Goal: Task Accomplishment & Management: Manage account settings

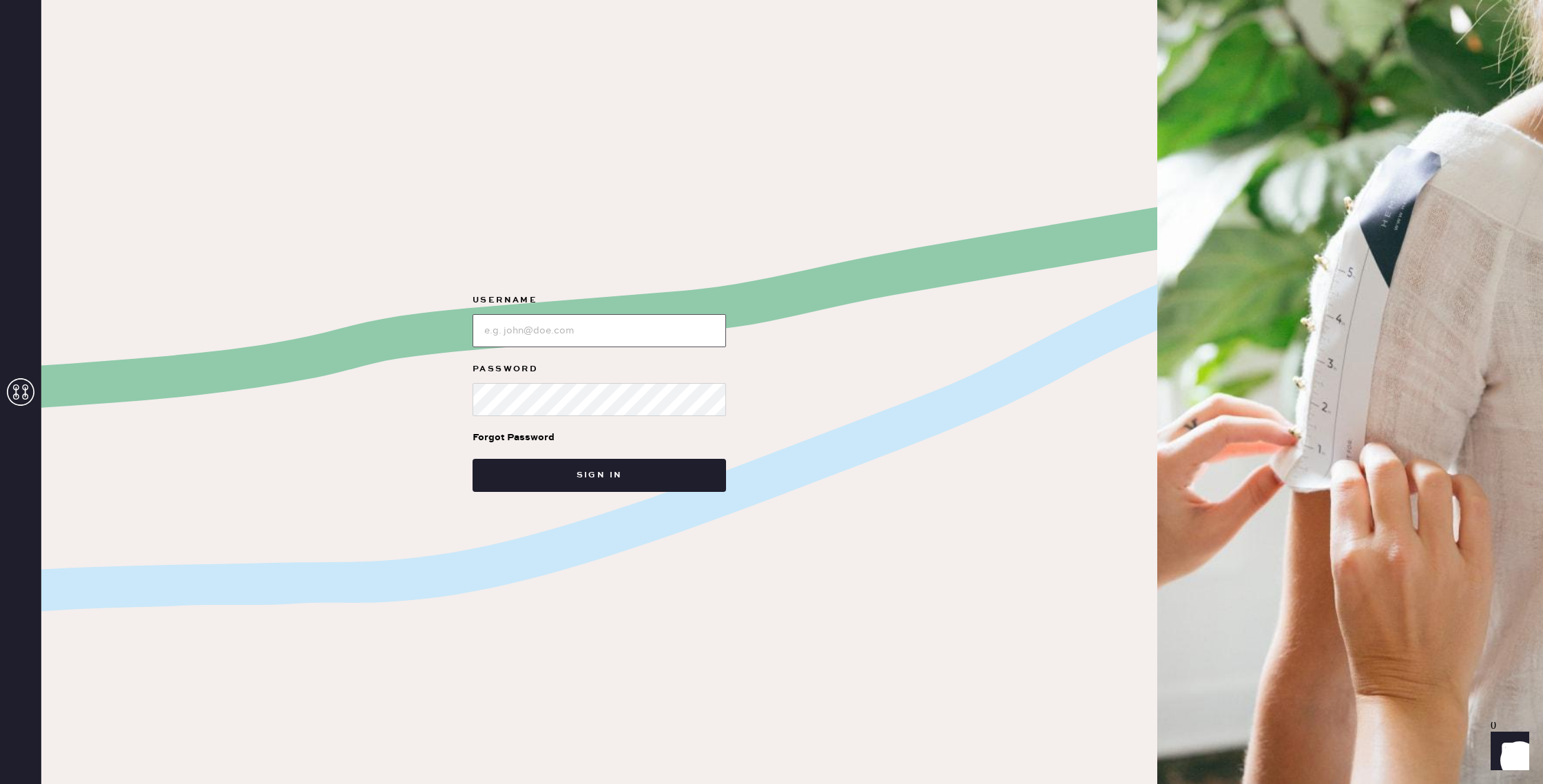
click at [526, 337] on input "loginName" at bounding box center [599, 331] width 254 height 33
paste input "reformationchestnuthill"
type input "reformationchestnuthill"
click at [697, 463] on button "Sign in" at bounding box center [599, 475] width 254 height 33
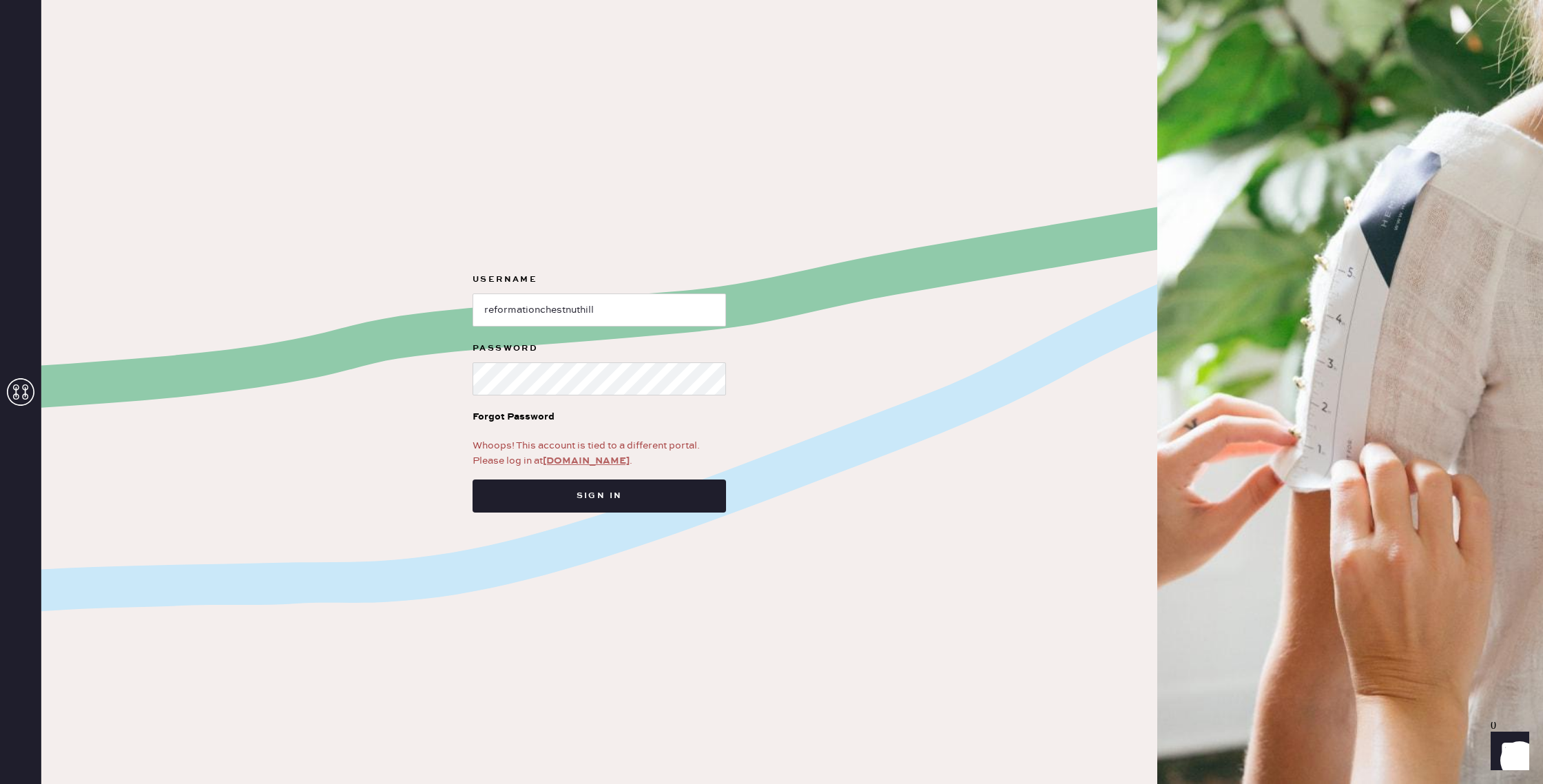
click at [582, 460] on link "[DOMAIN_NAME]" at bounding box center [586, 461] width 87 height 12
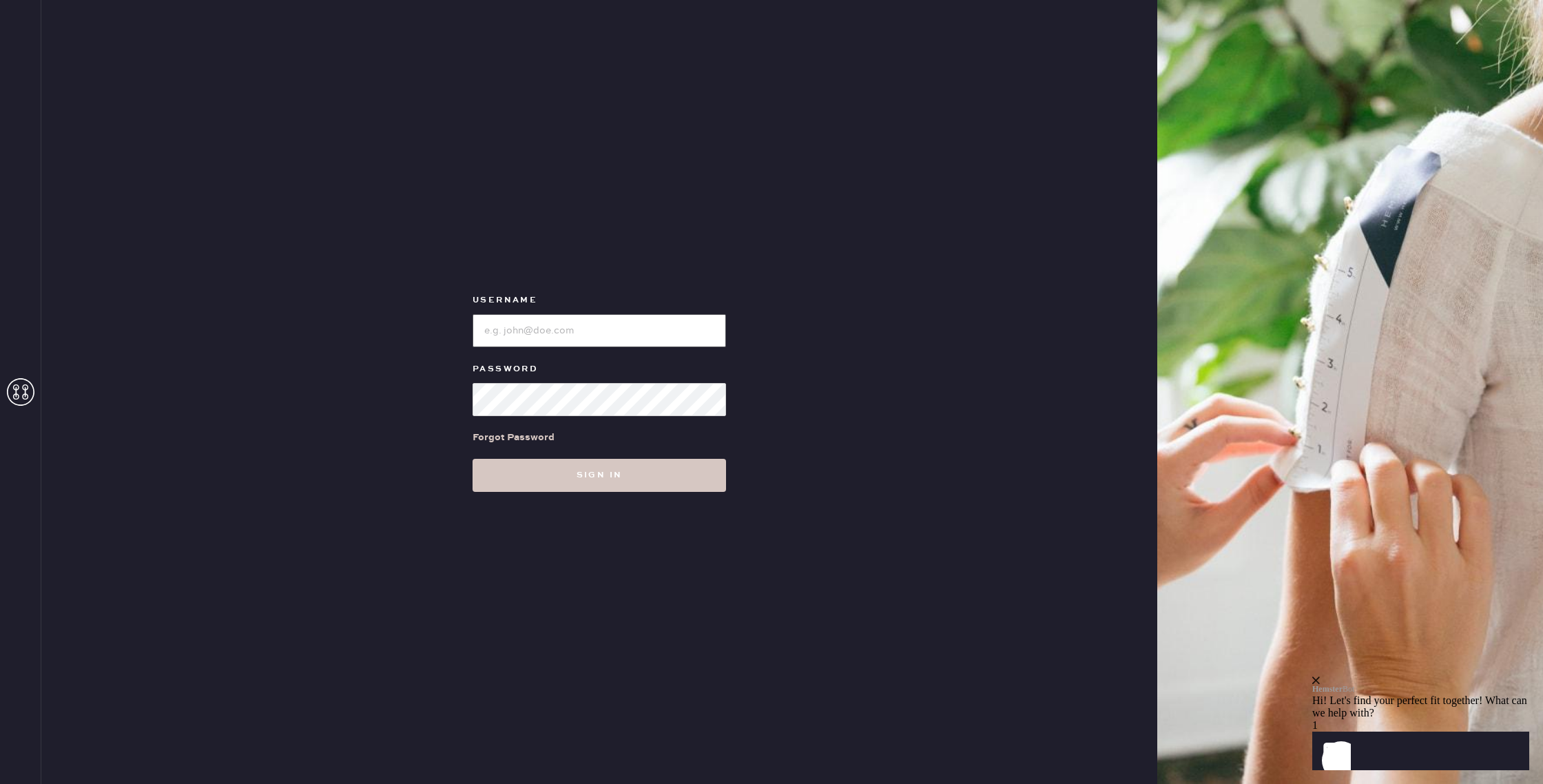
click at [610, 327] on input "loginName" at bounding box center [599, 331] width 254 height 33
paste input "reformationchestnuthill"
type input "reformationchestnuthill"
click at [703, 467] on button "Sign in" at bounding box center [599, 475] width 254 height 33
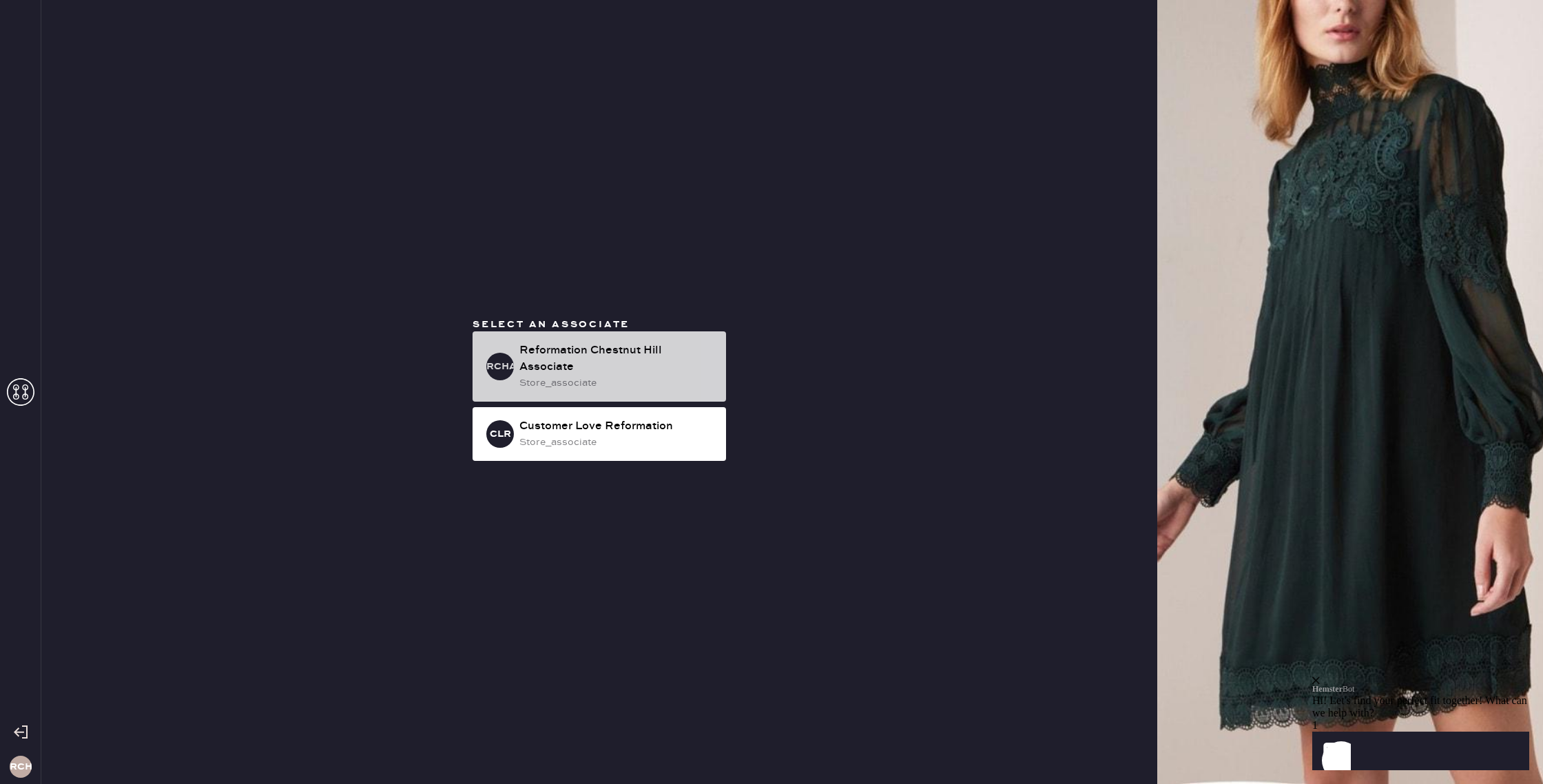
click at [606, 375] on div "Reformation Chestnut Hill Associate store_associate" at bounding box center [617, 366] width 196 height 49
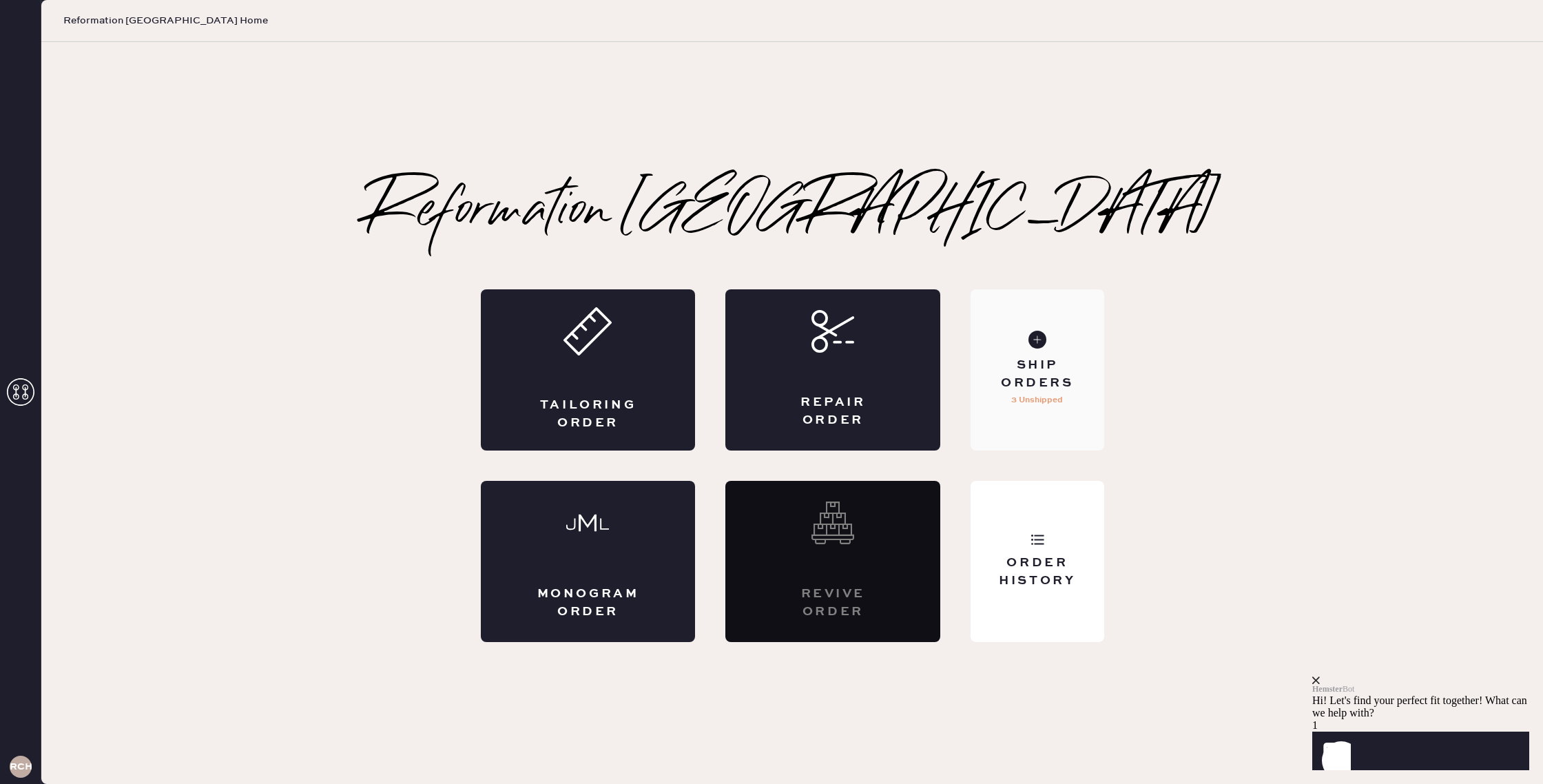
click at [1052, 368] on div "Ship Orders" at bounding box center [1037, 374] width 111 height 35
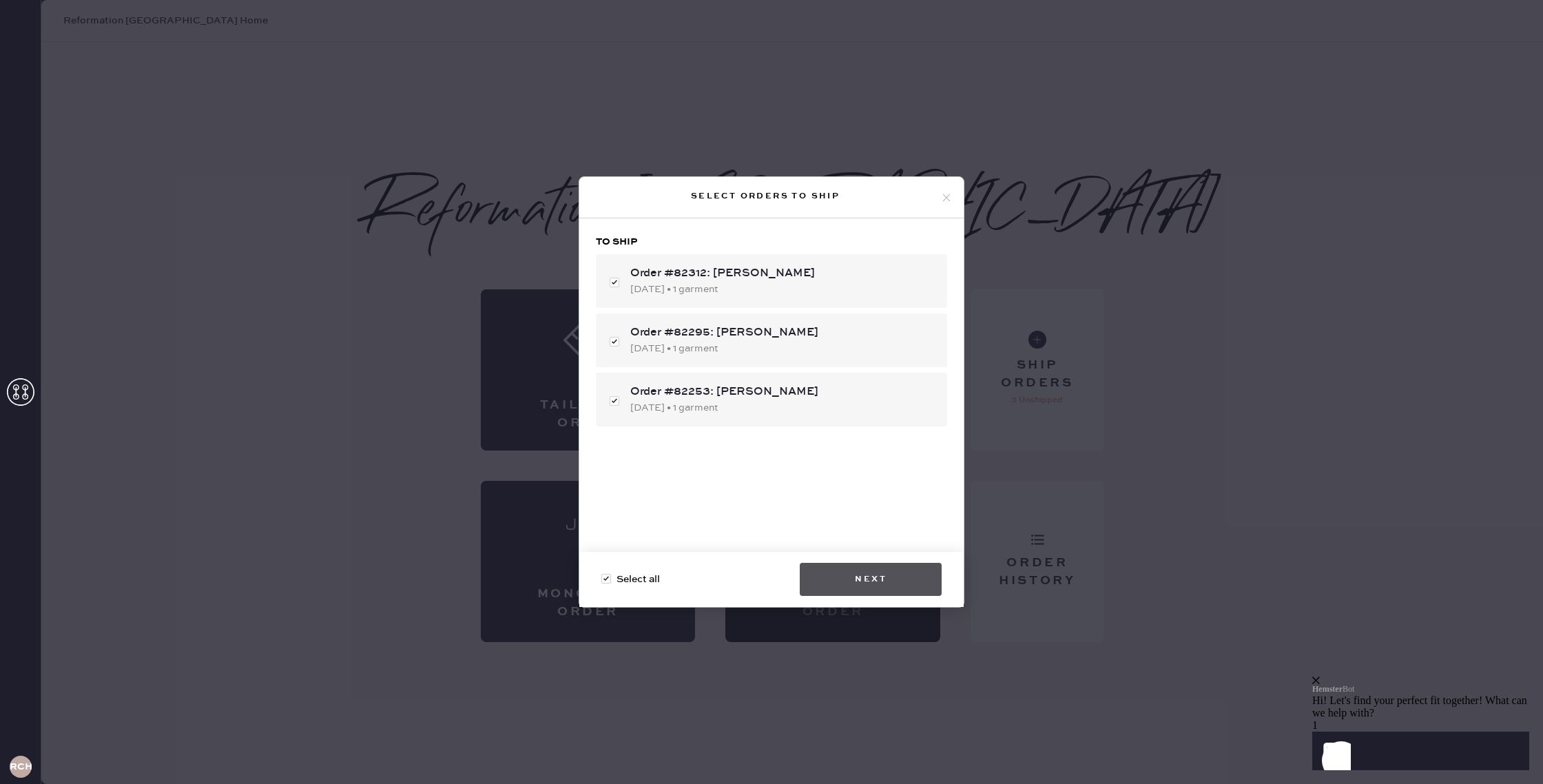
click at [889, 575] on button "Next" at bounding box center [871, 580] width 142 height 33
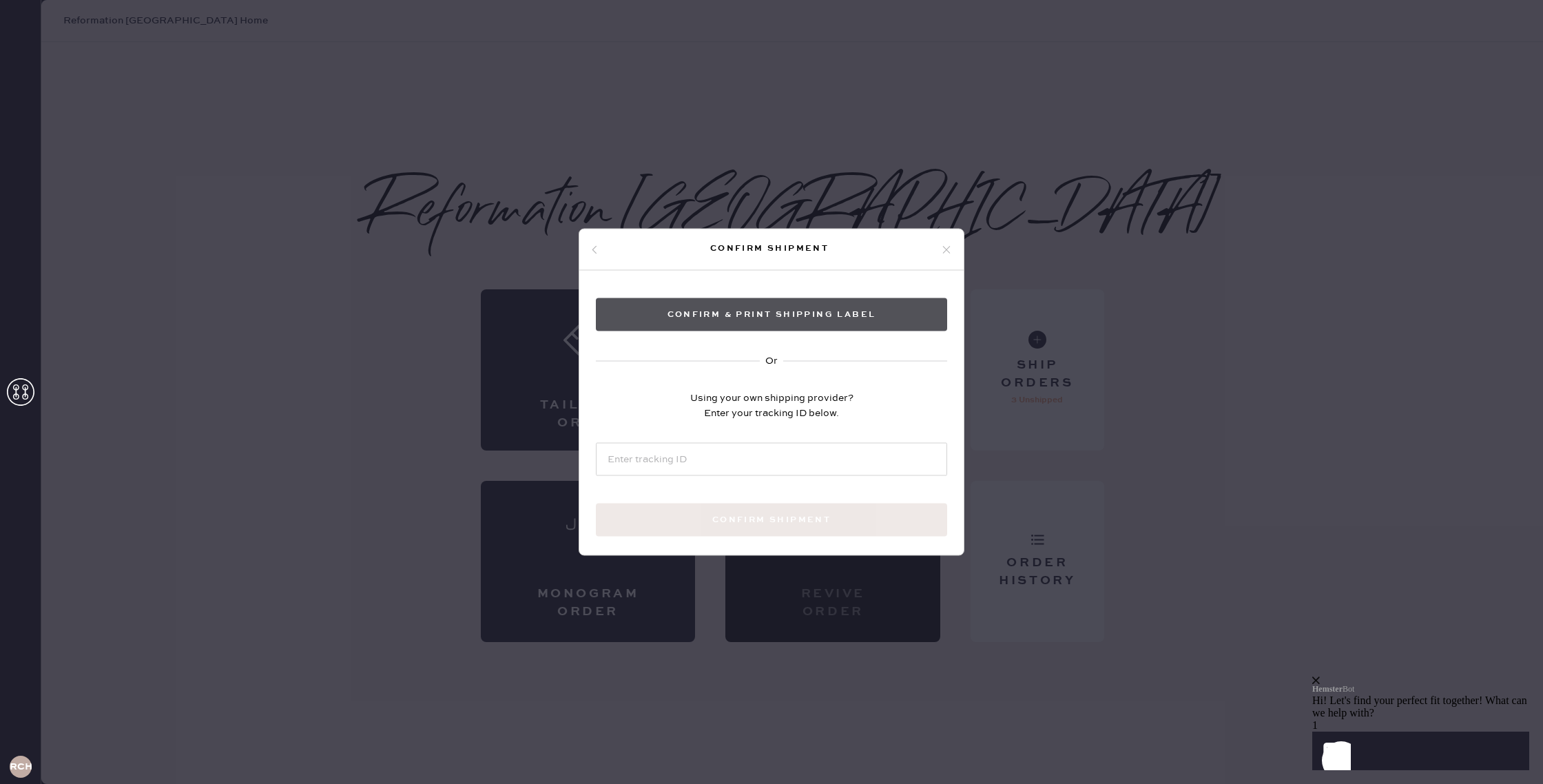
click at [814, 315] on button "Confirm & Print shipping label" at bounding box center [771, 314] width 351 height 33
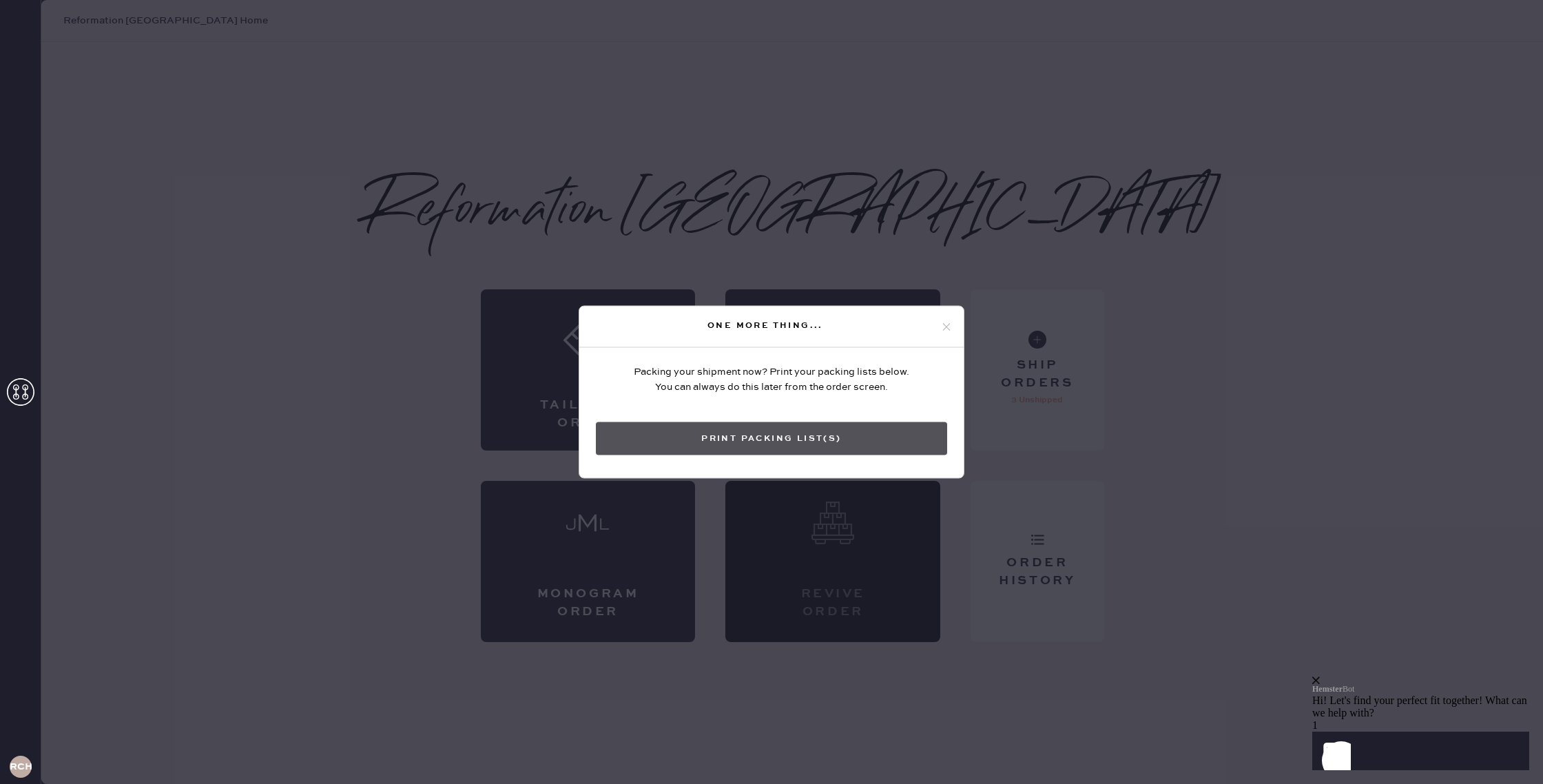
click at [812, 431] on button "Print Packing List(s)" at bounding box center [771, 438] width 351 height 33
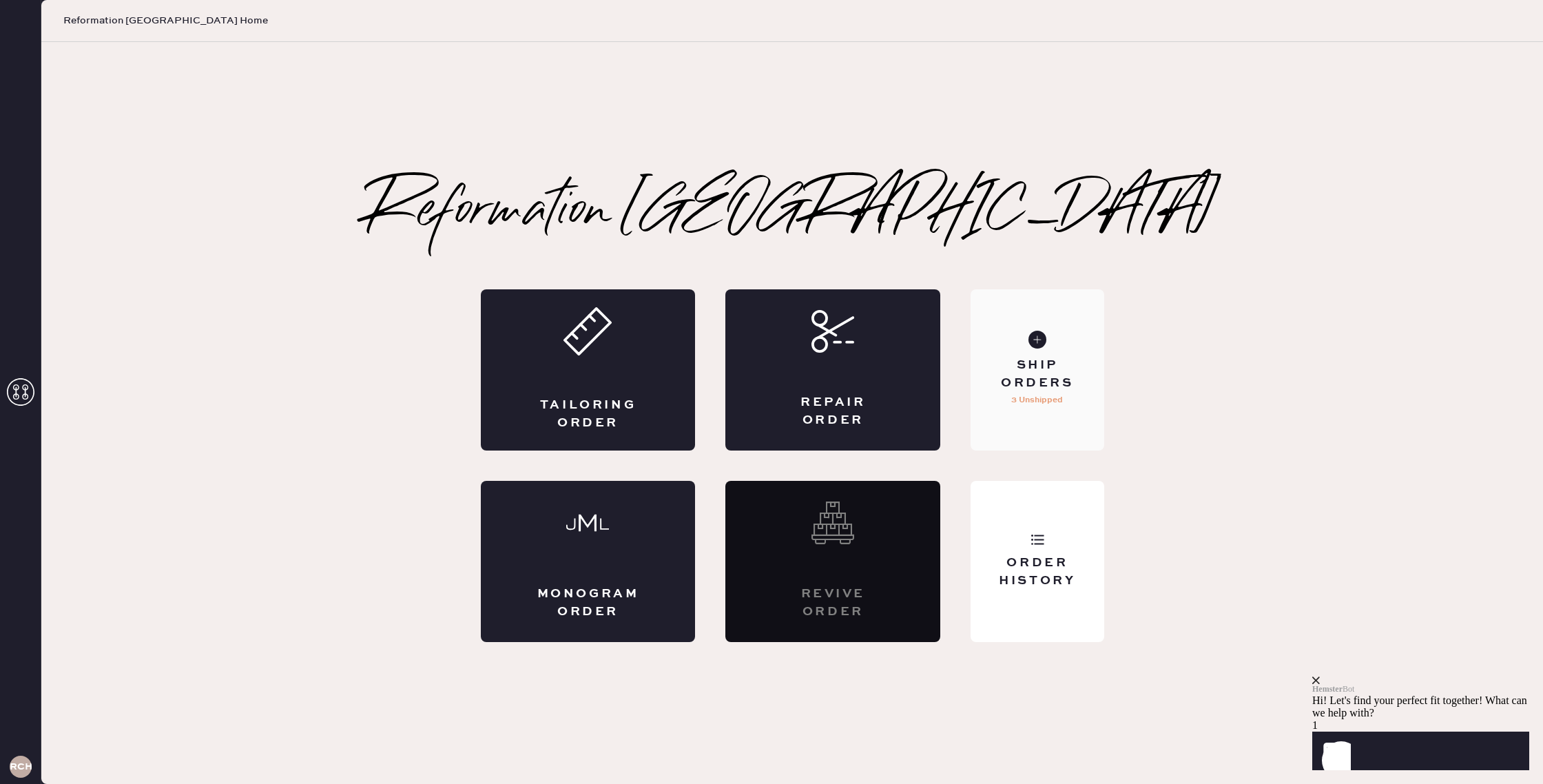
click at [1044, 372] on div "Ship Orders" at bounding box center [1037, 374] width 111 height 35
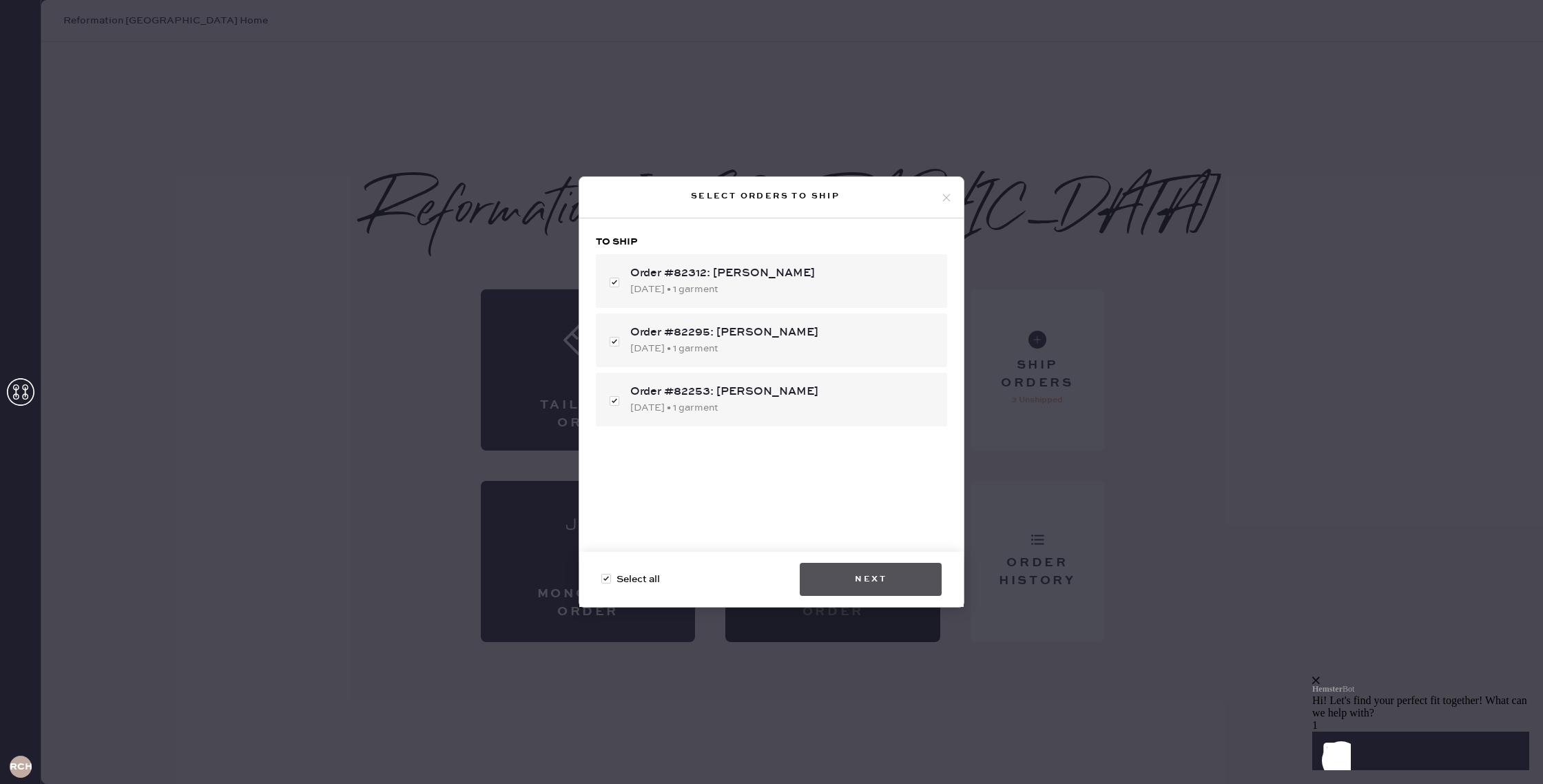
click at [853, 583] on button "Next" at bounding box center [871, 580] width 142 height 33
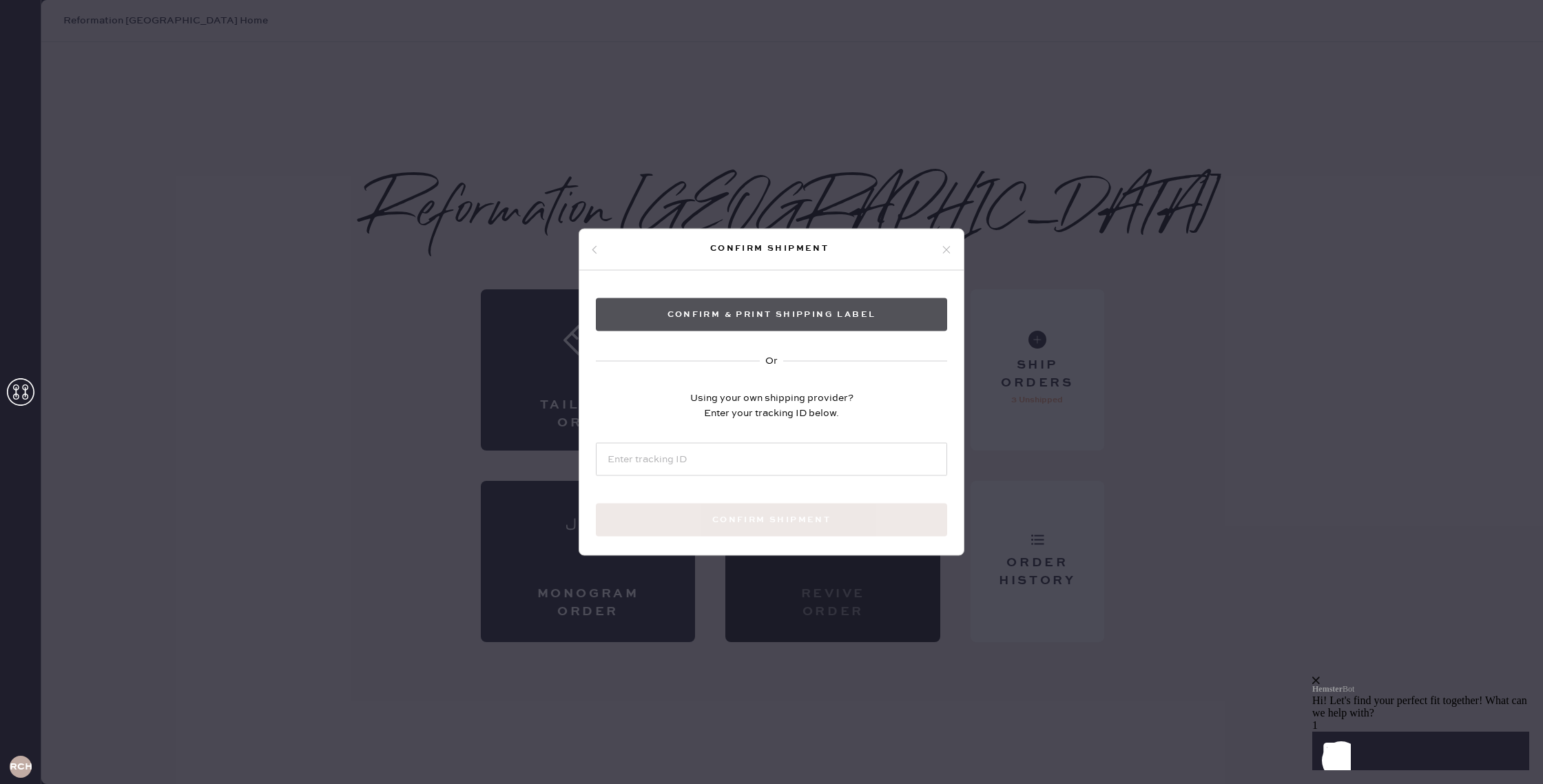
click at [873, 317] on button "Confirm & Print shipping label" at bounding box center [771, 314] width 351 height 33
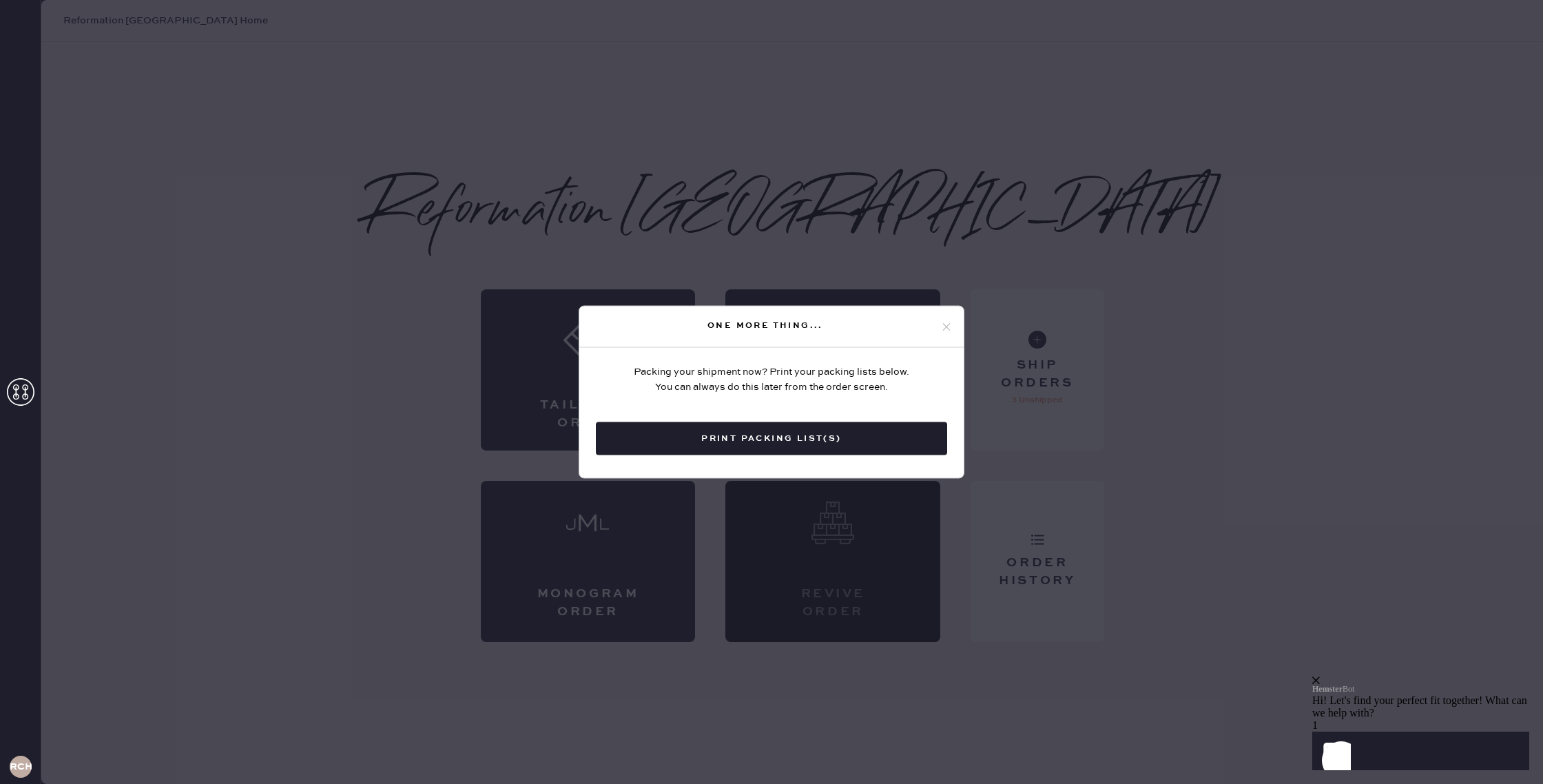
click at [875, 428] on button "Print Packing List(s)" at bounding box center [771, 438] width 351 height 33
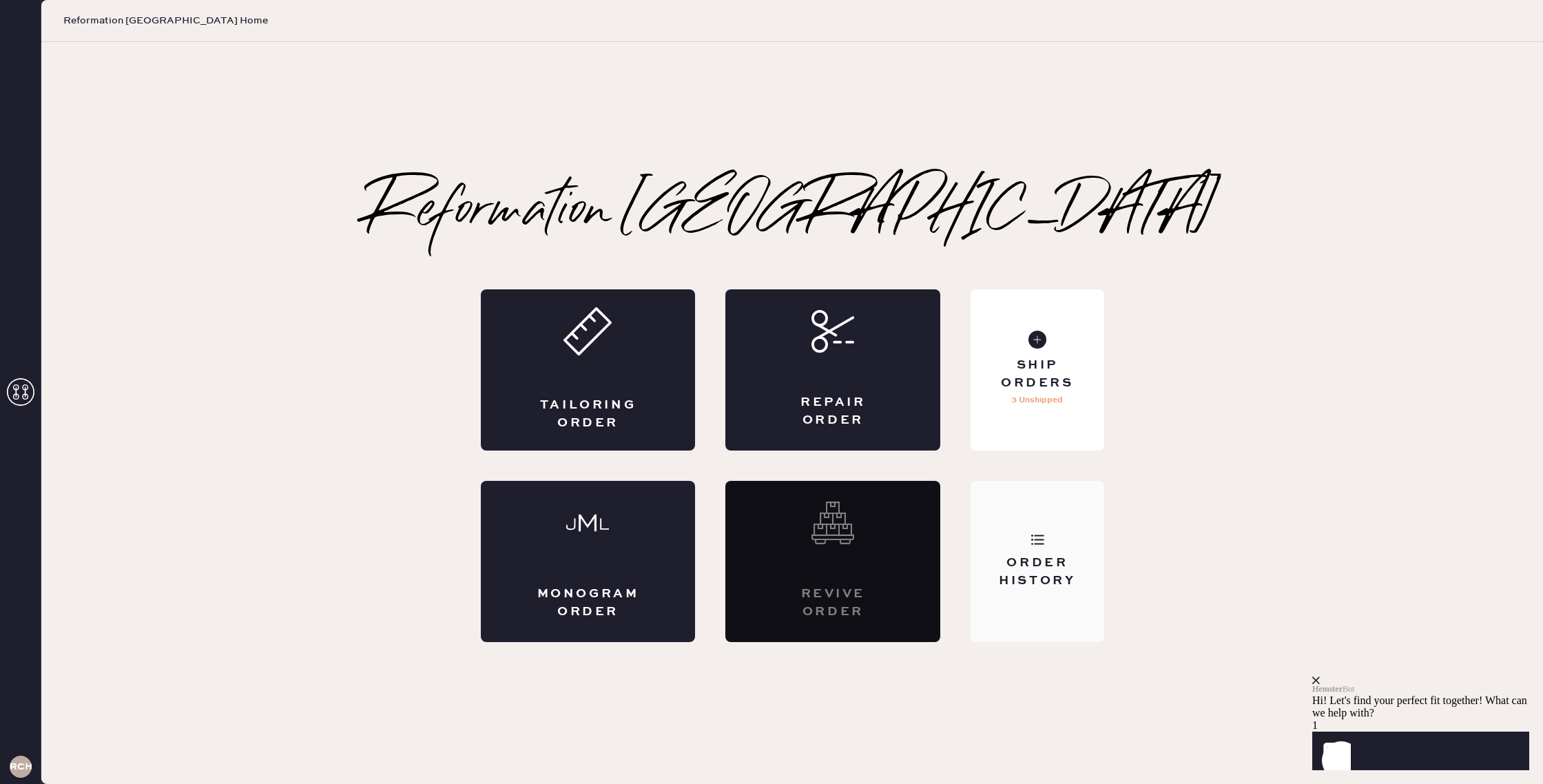
click at [1060, 573] on div "Order History" at bounding box center [1037, 572] width 111 height 35
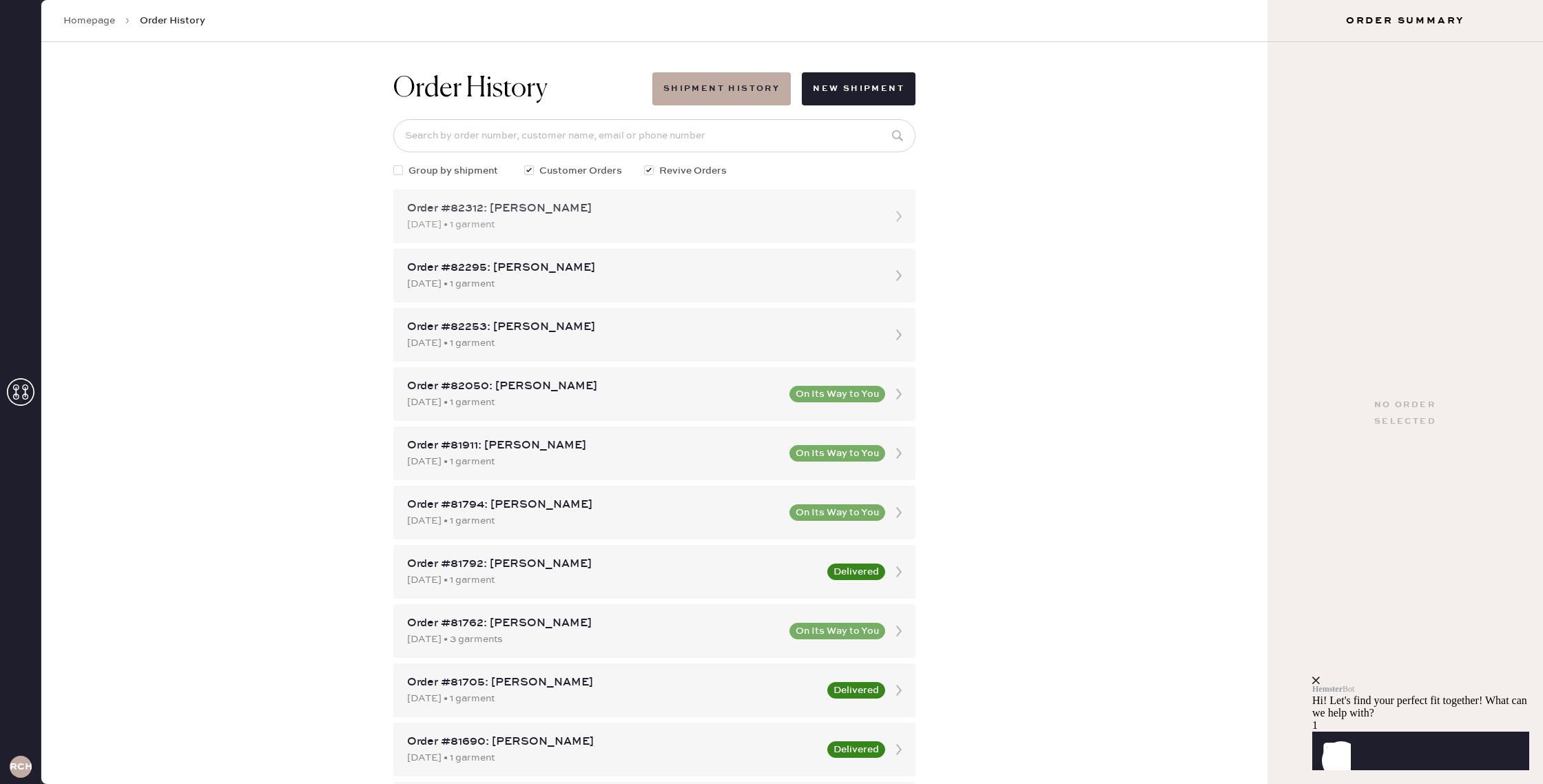
click at [871, 214] on div "Order #82312: Nicole Krabb" at bounding box center [642, 208] width 470 height 16
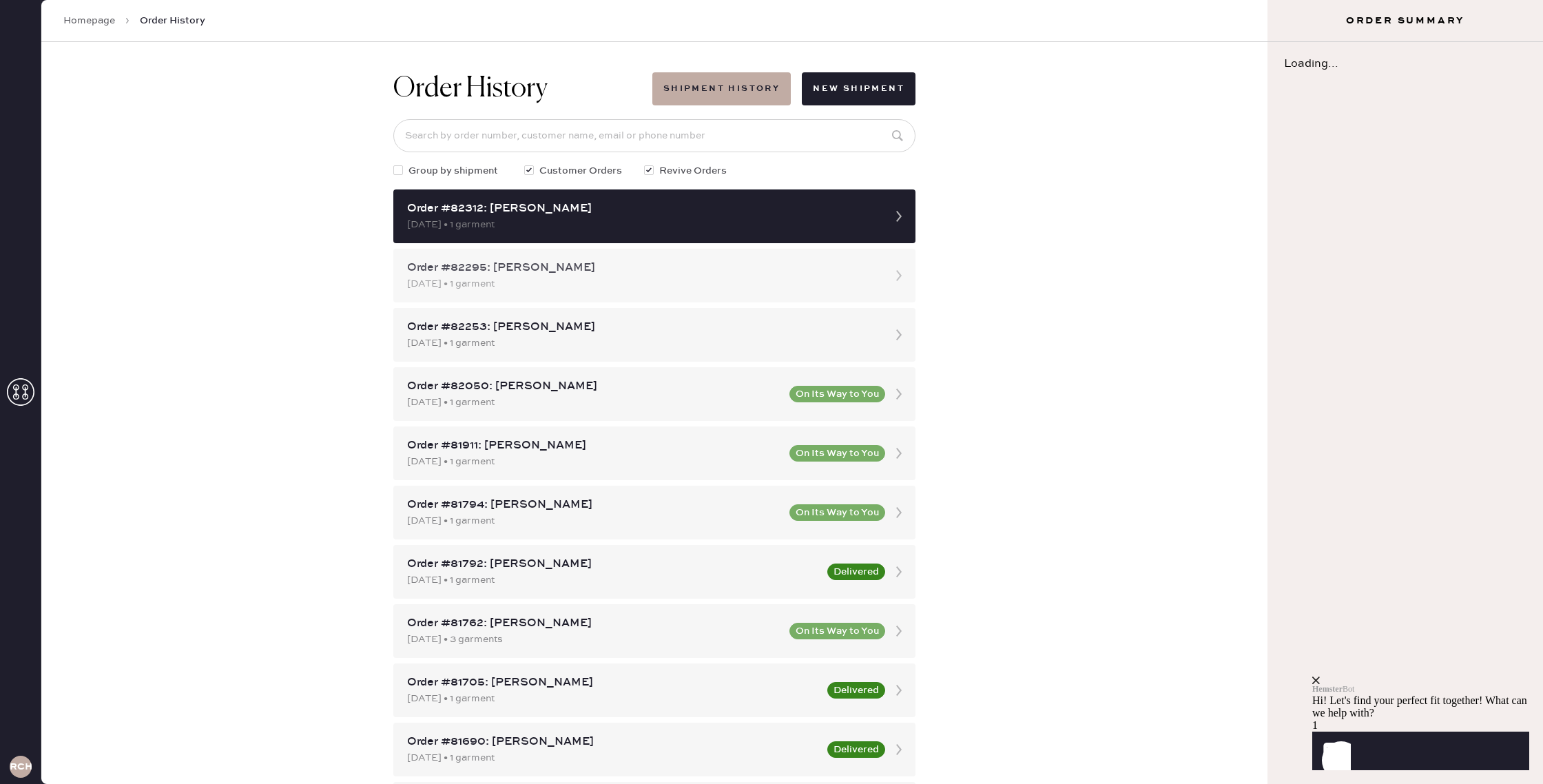
click at [855, 256] on div "Order #82295: Lilly Montesano Scheibe 09/04/2025 • 1 garment" at bounding box center [654, 275] width 522 height 54
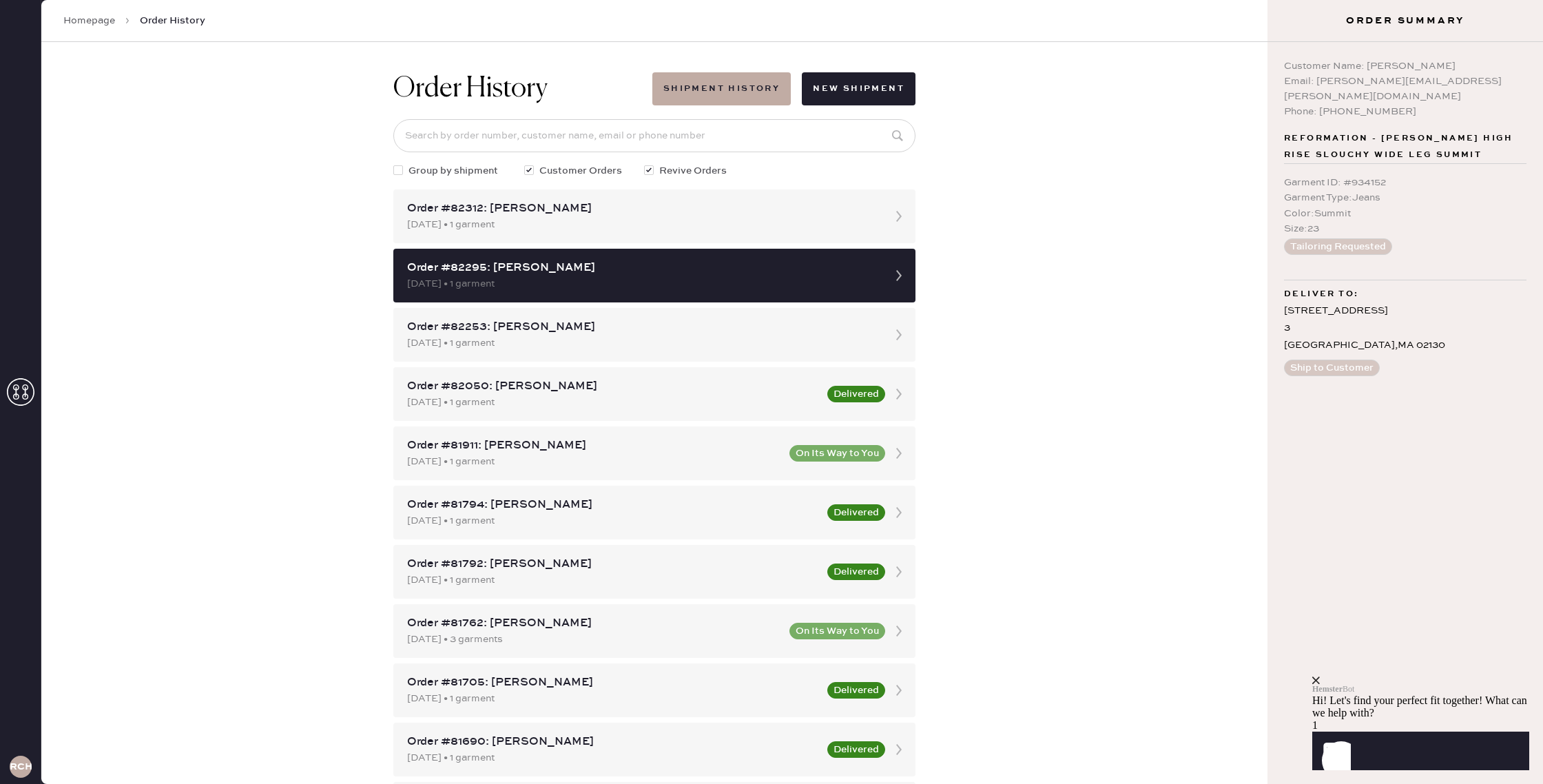
click at [995, 135] on div "Order History Shipment History New Shipment Group by shipment Customer Orders R…" at bounding box center [654, 412] width 1226 height 742
click at [848, 205] on div "Order #82312: Nicole Krabb" at bounding box center [642, 208] width 470 height 16
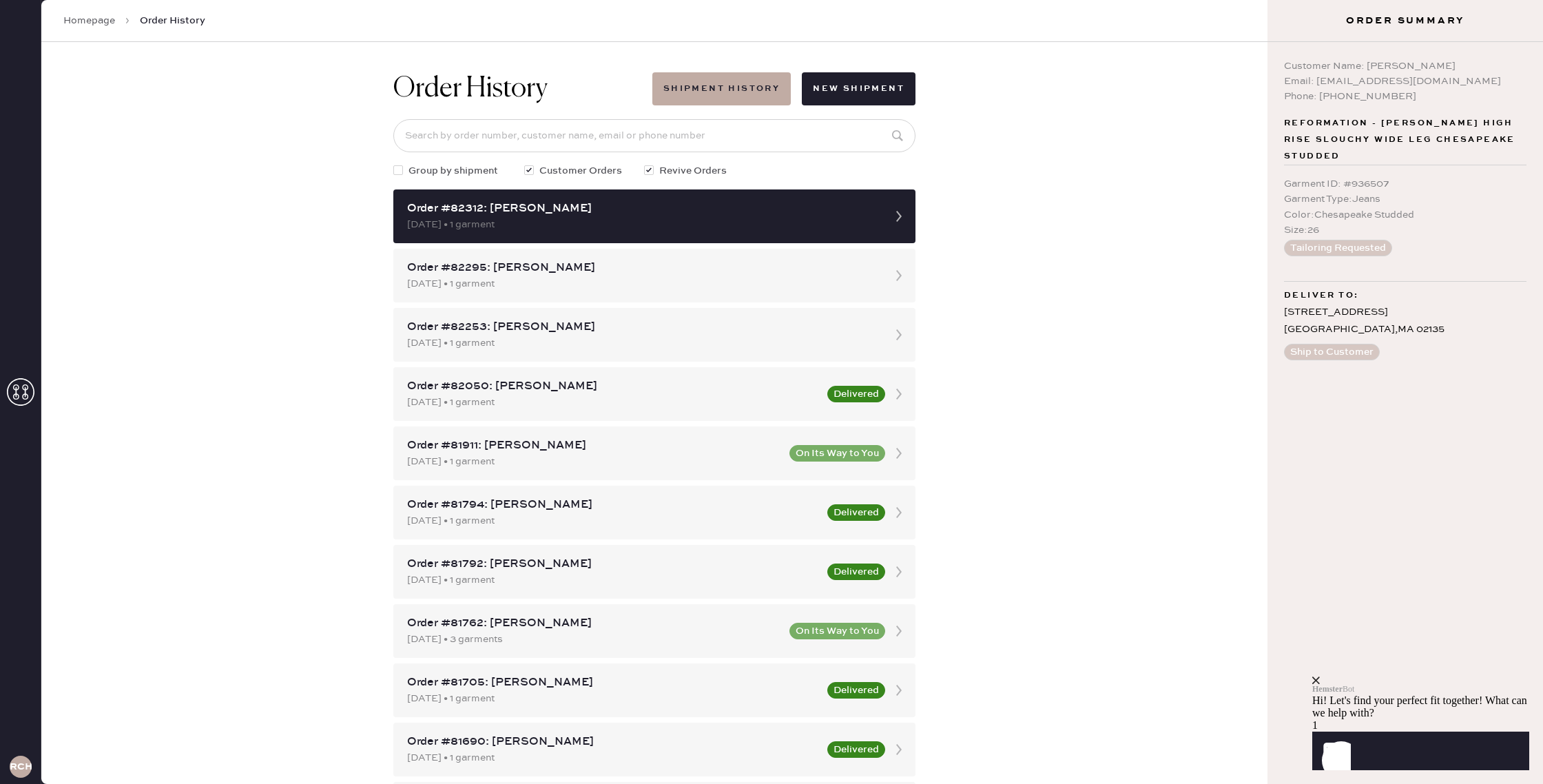
click at [69, 18] on link "Homepage" at bounding box center [89, 21] width 52 height 14
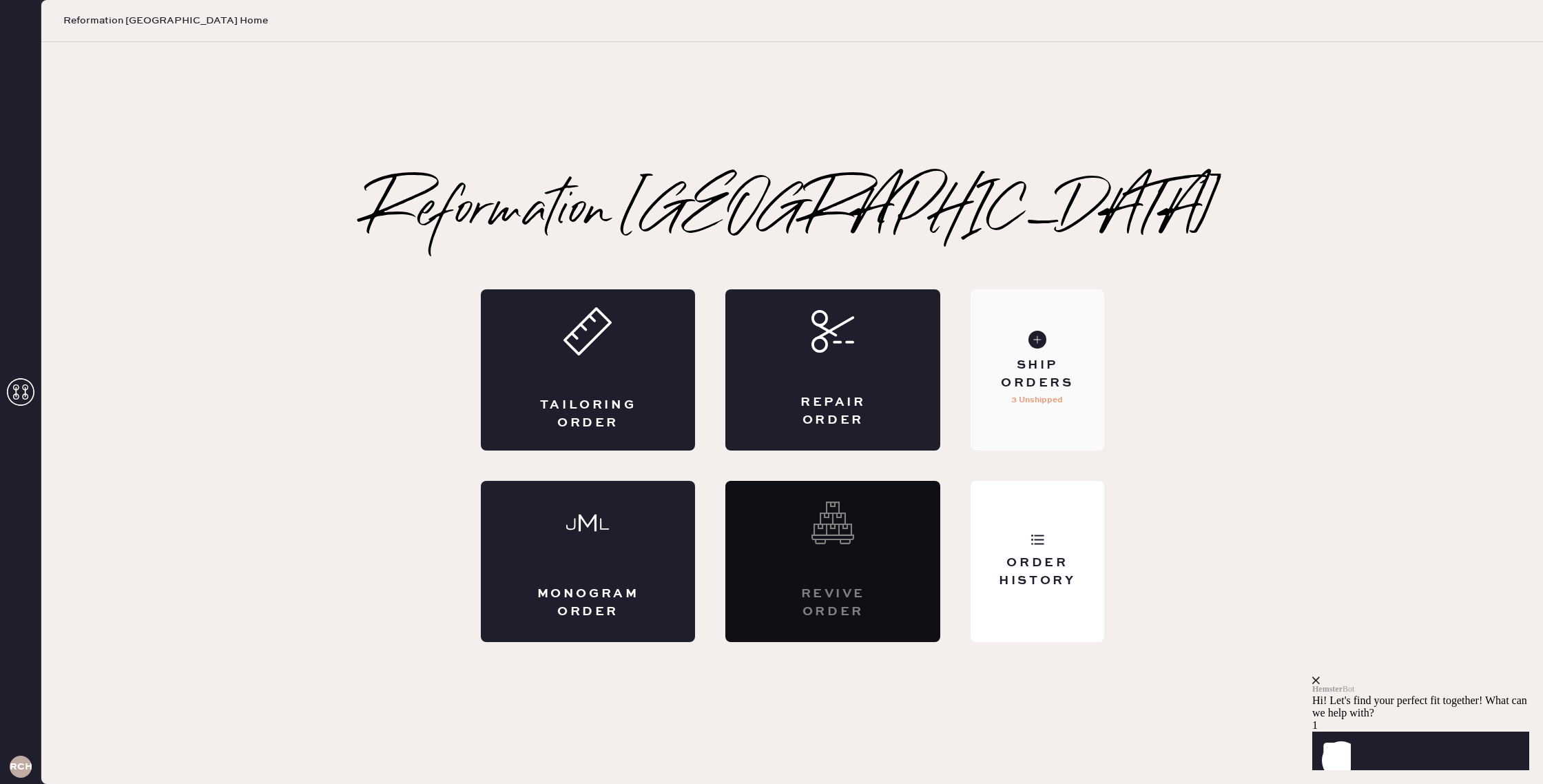
click at [1048, 331] on div "Ship Orders 3 Unshipped" at bounding box center [1036, 370] width 133 height 161
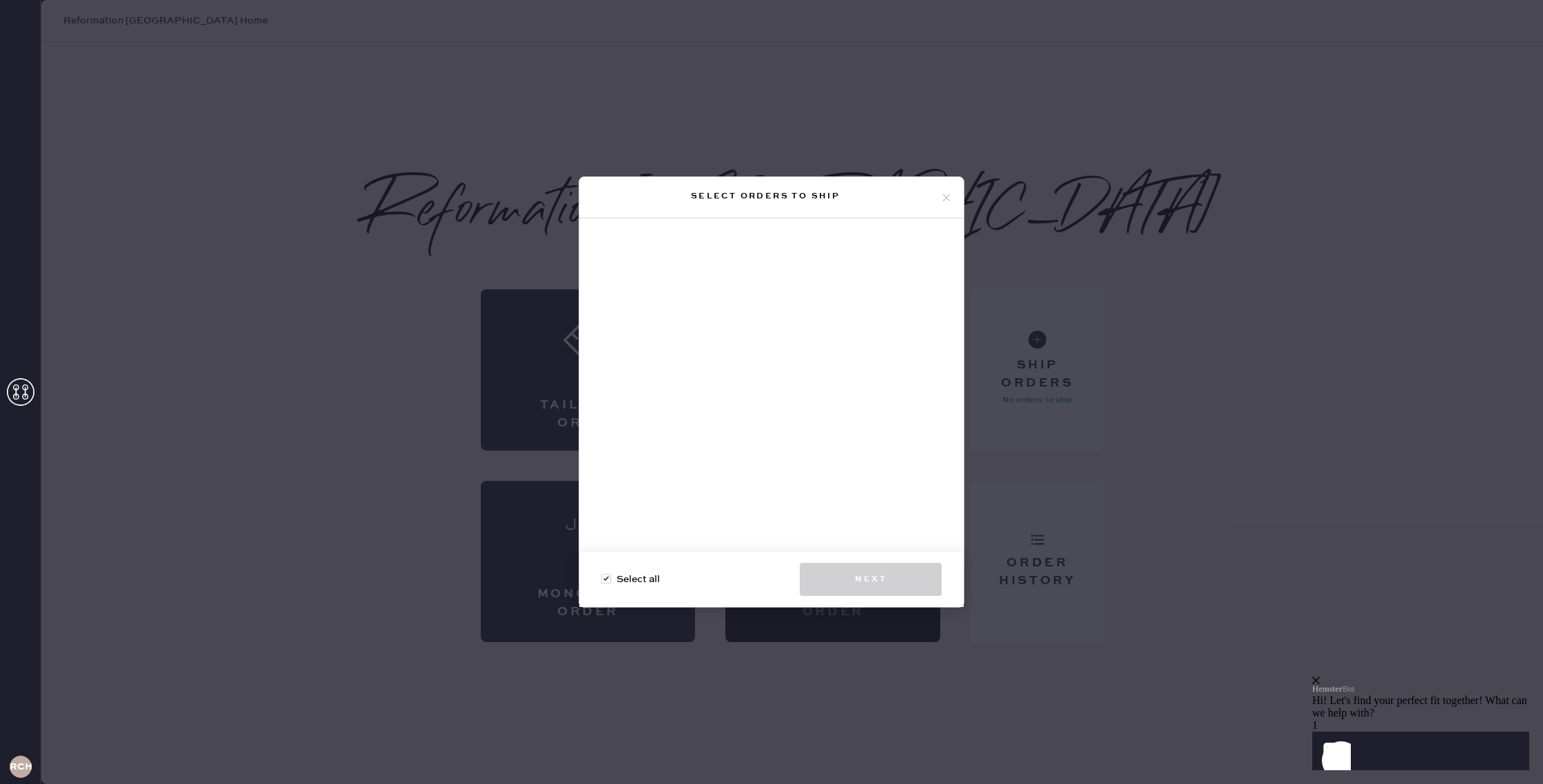
click at [938, 188] on div "Select orders to ship" at bounding box center [765, 196] width 350 height 16
click at [944, 194] on icon at bounding box center [946, 198] width 12 height 12
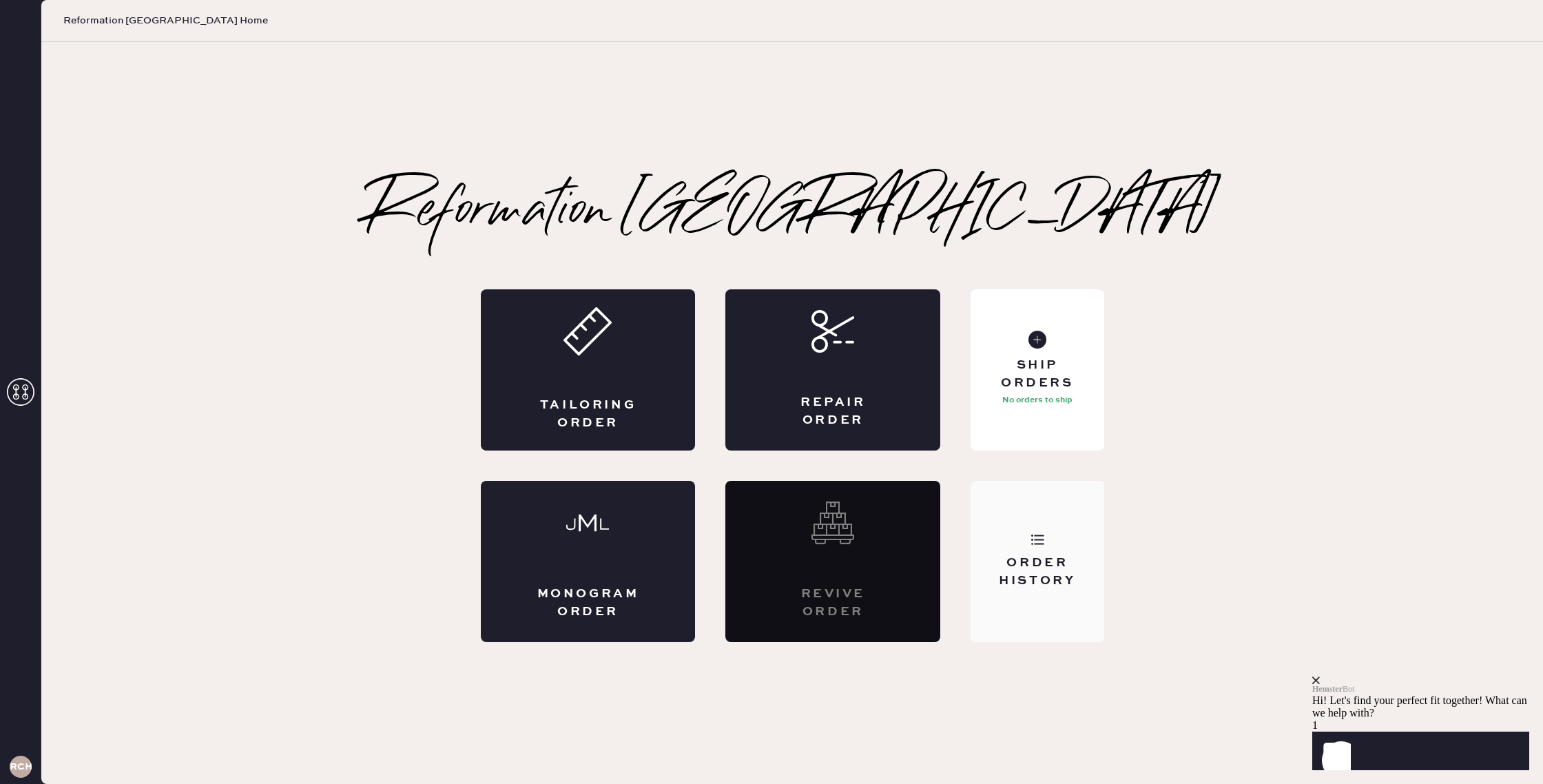
click at [1027, 569] on div "Order History" at bounding box center [1037, 572] width 111 height 35
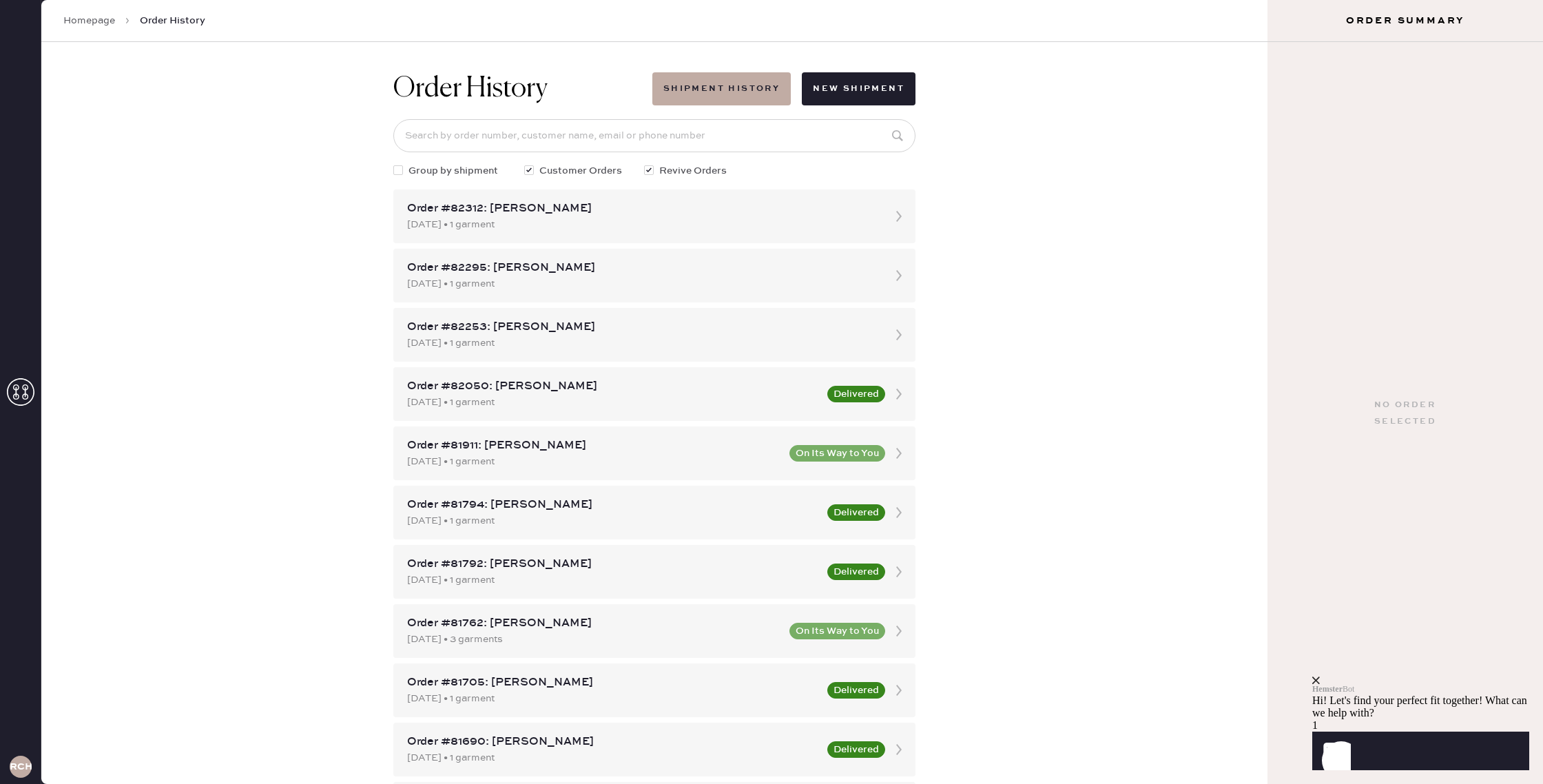
click at [394, 169] on div at bounding box center [398, 170] width 10 height 10
click at [394, 164] on input "Group by shipment" at bounding box center [393, 163] width 1 height 1
checkbox input "true"
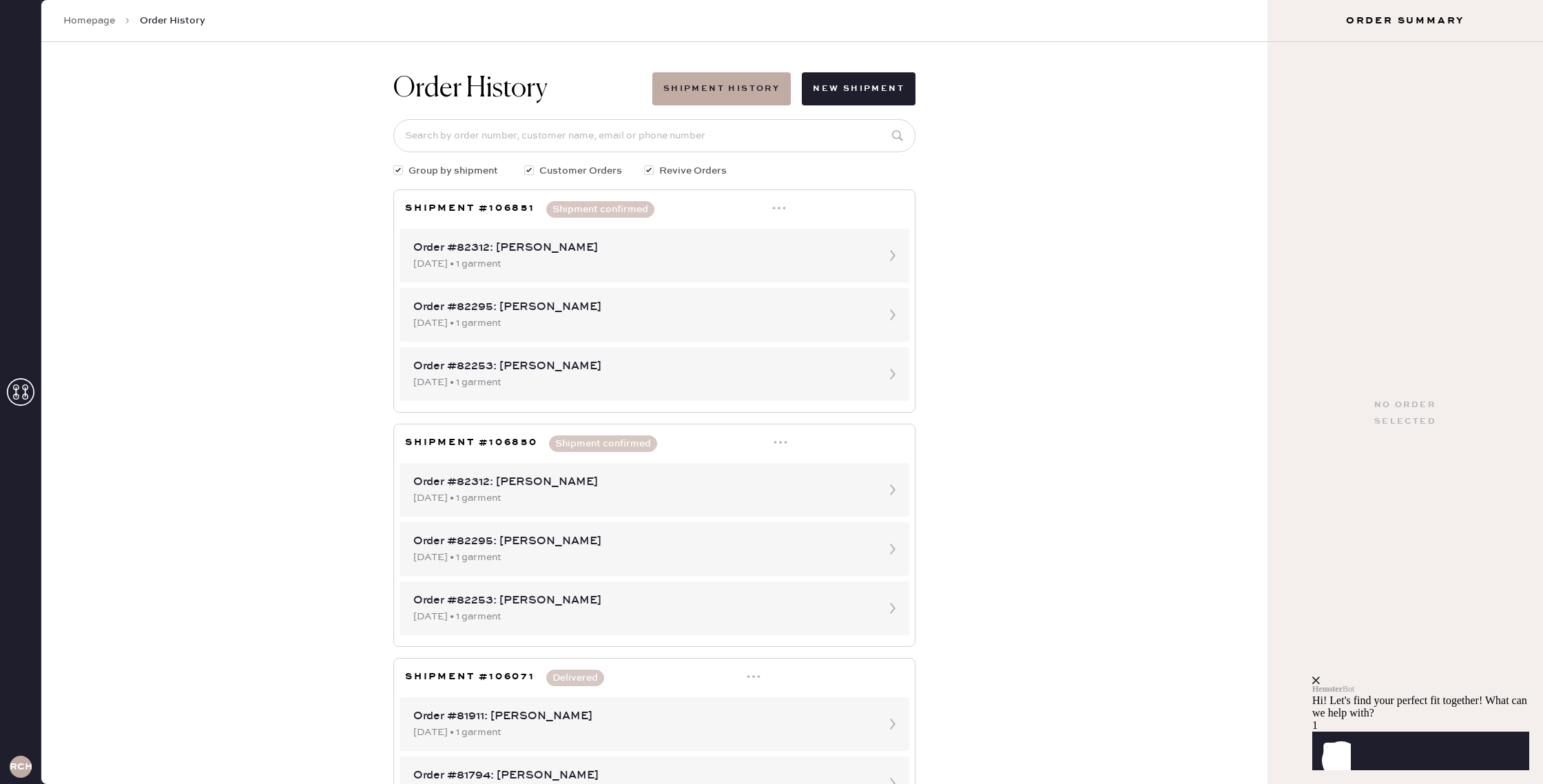
click at [778, 200] on div "Shipment Summary Shipment #106851 Reformation Chestnut Hill Orders In Shipment …" at bounding box center [654, 301] width 522 height 224
click at [776, 211] on icon at bounding box center [779, 208] width 14 height 14
click at [757, 241] on div "Print Shipping Label" at bounding box center [722, 234] width 95 height 15
click at [771, 206] on div "Shipment #106851 Shipment confirmed Print Shipping Label Print Packing List(s) …" at bounding box center [654, 209] width 499 height 16
click at [775, 207] on icon at bounding box center [779, 208] width 14 height 14
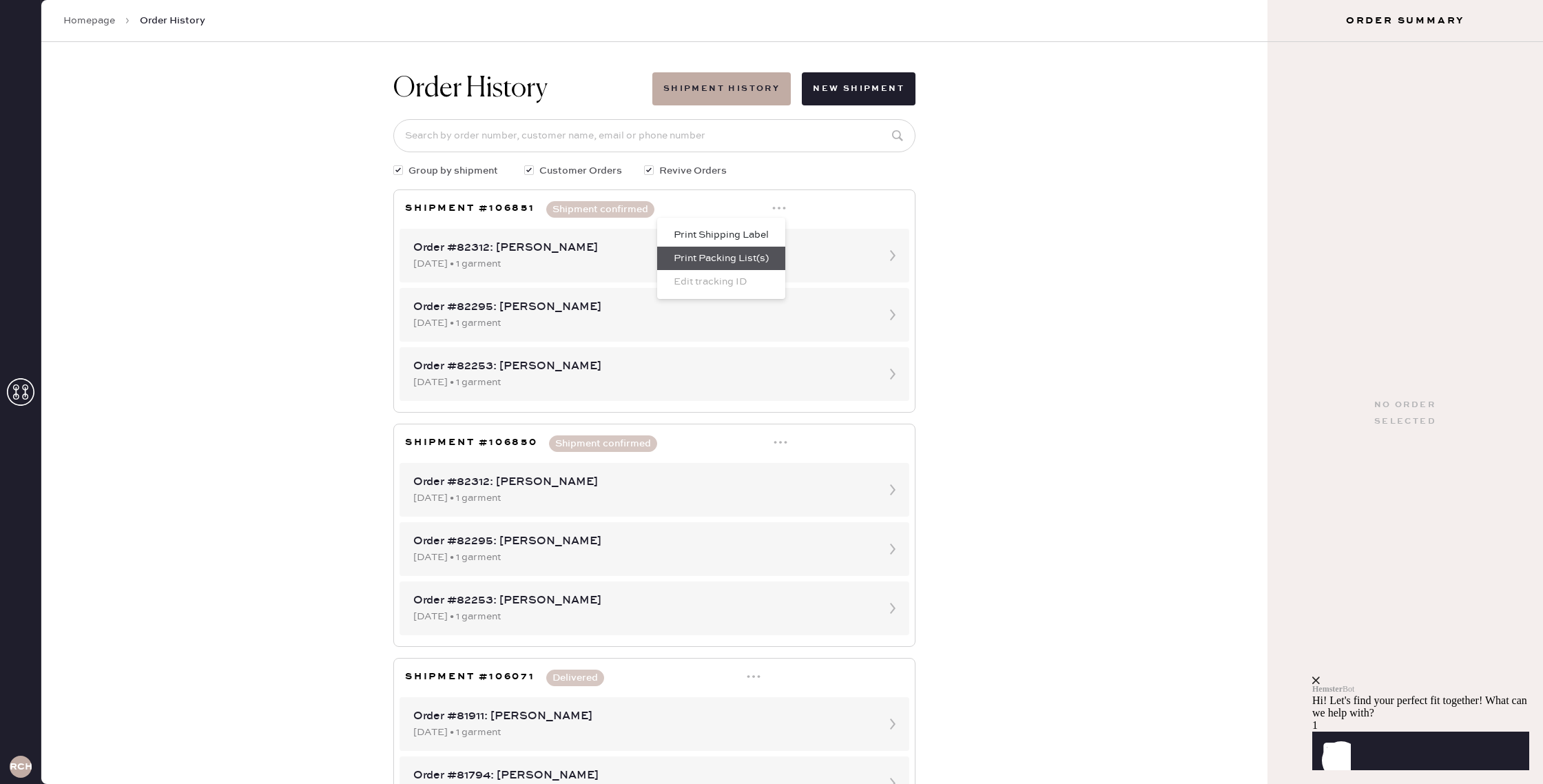
click at [744, 257] on div "Print Packing List(s)" at bounding box center [722, 257] width 95 height 15
click at [79, 14] on link "Homepage" at bounding box center [89, 21] width 52 height 14
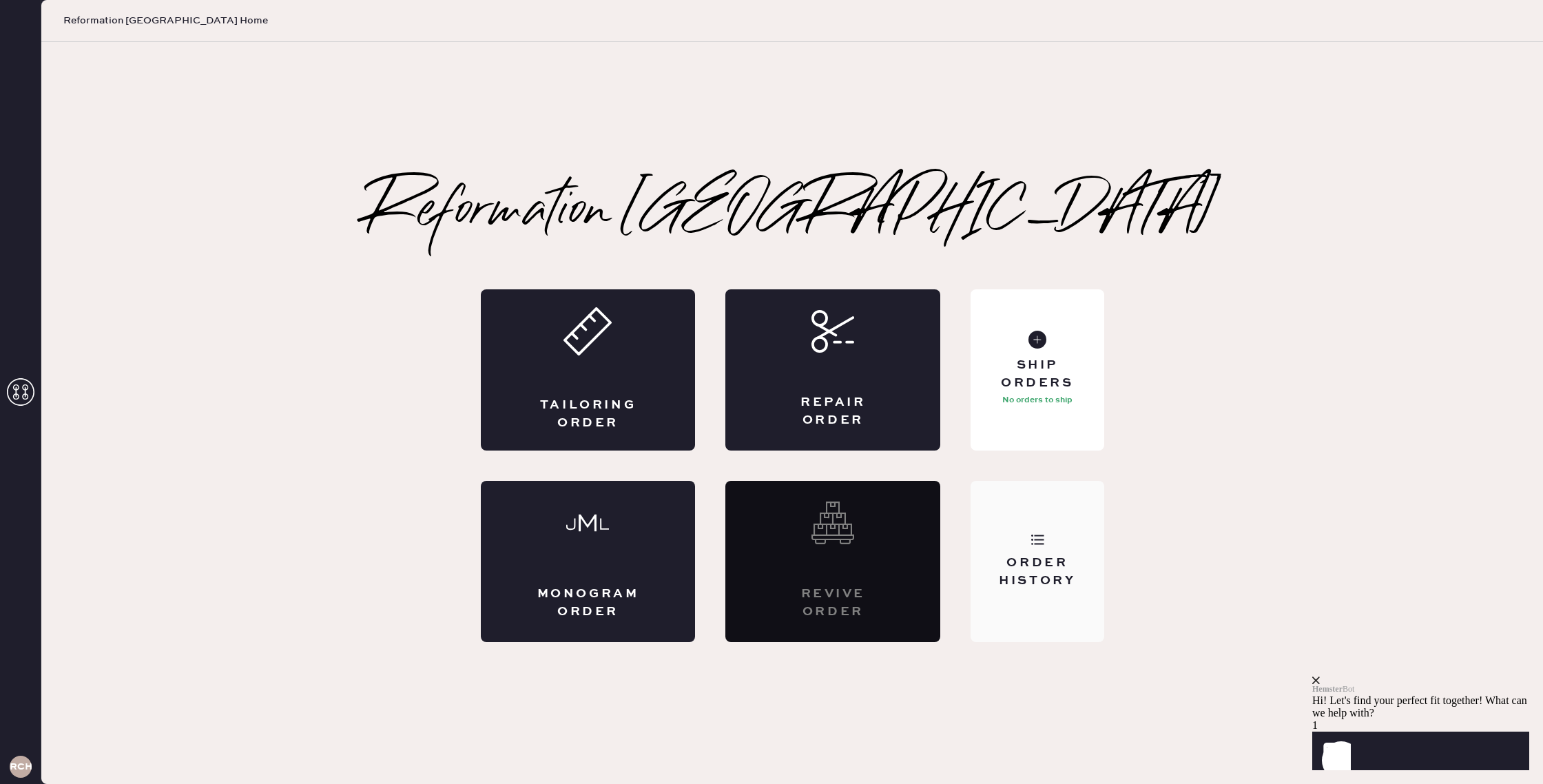
click at [1041, 555] on div "Order History" at bounding box center [1037, 572] width 111 height 35
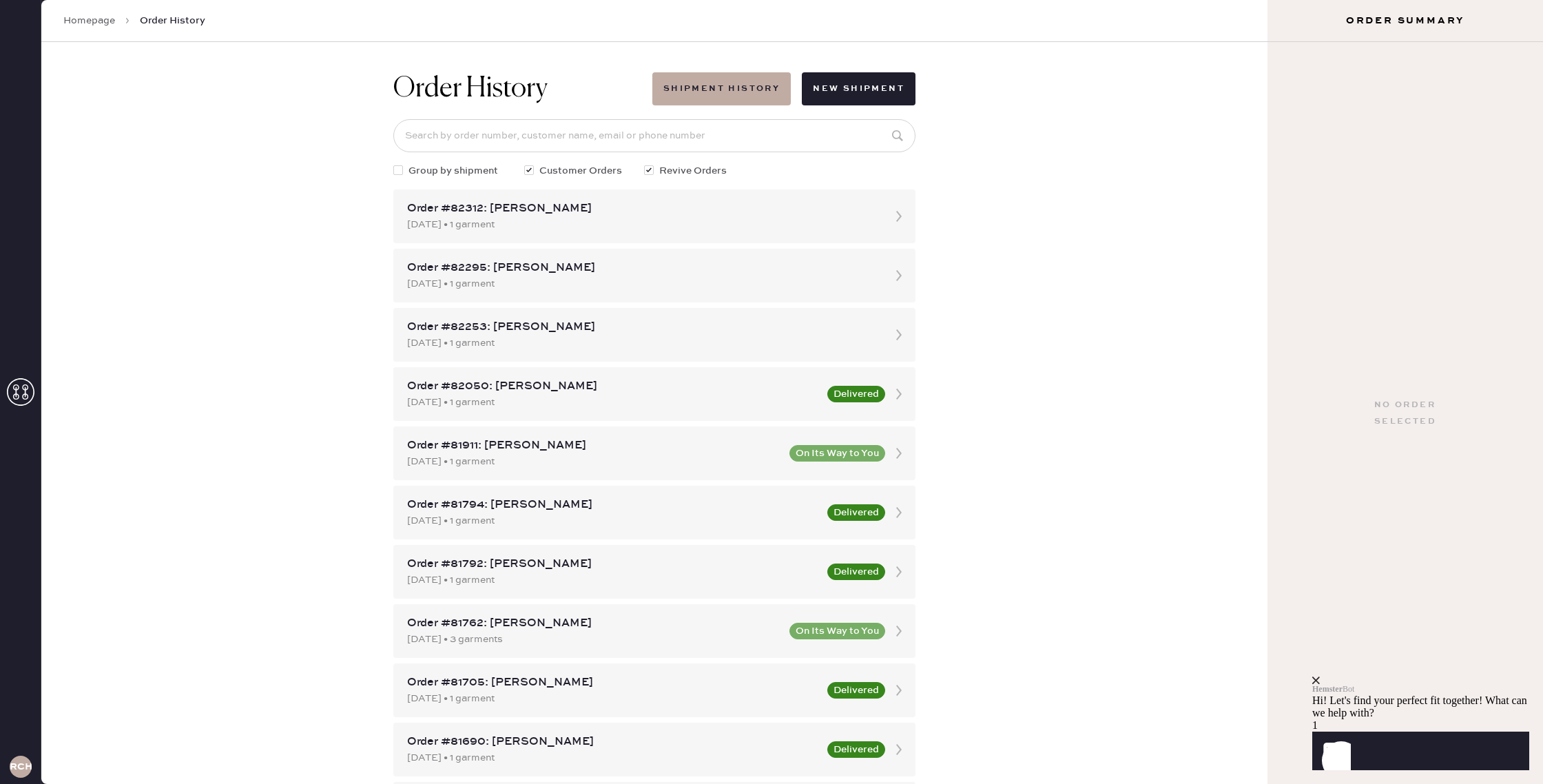
click at [448, 169] on span "Group by shipment" at bounding box center [452, 170] width 89 height 15
click at [394, 164] on input "Group by shipment" at bounding box center [393, 163] width 1 height 1
checkbox input "true"
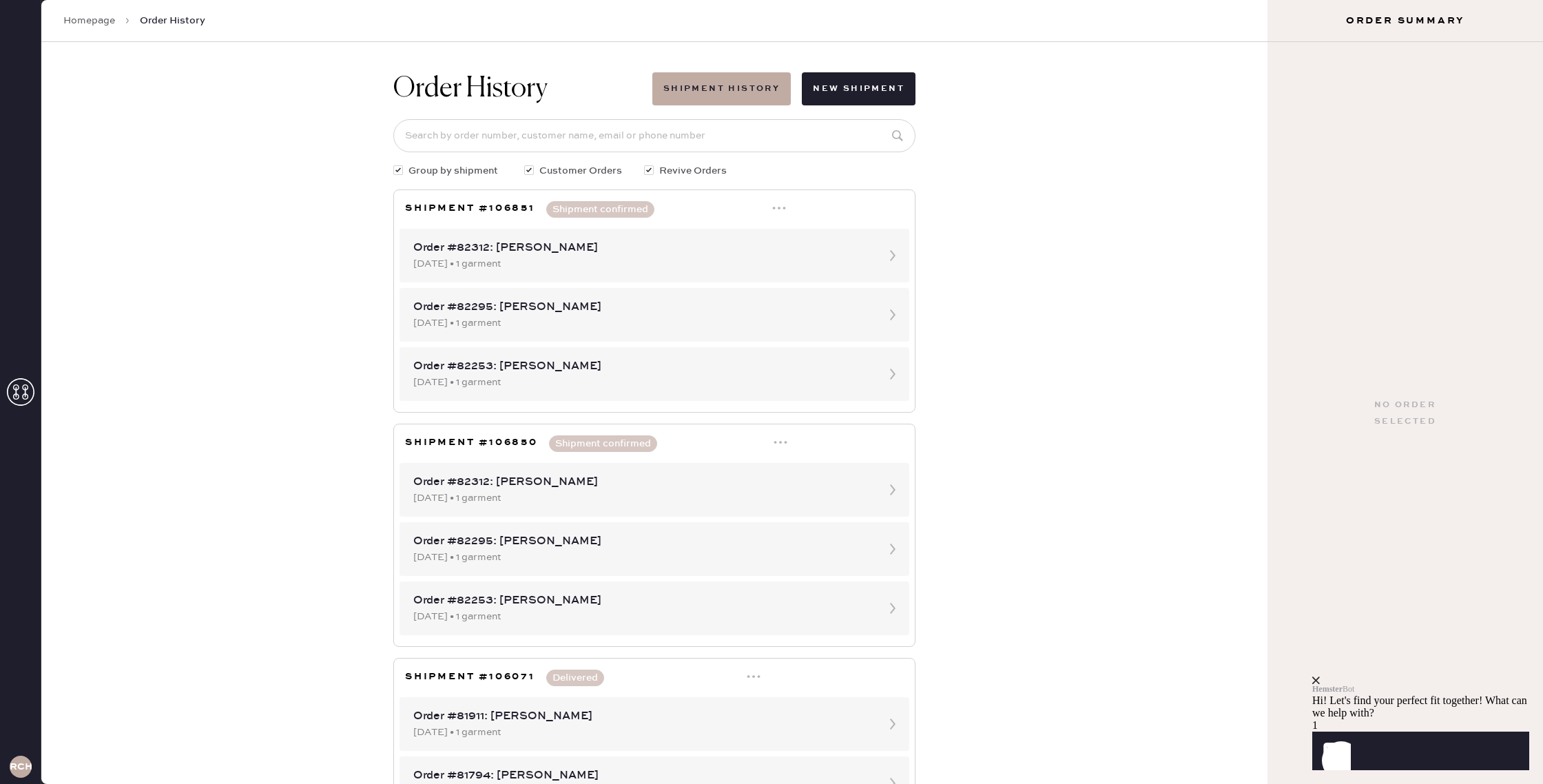
click at [772, 207] on icon at bounding box center [779, 208] width 14 height 14
click at [737, 238] on div "Print Shipping Label" at bounding box center [722, 234] width 95 height 15
